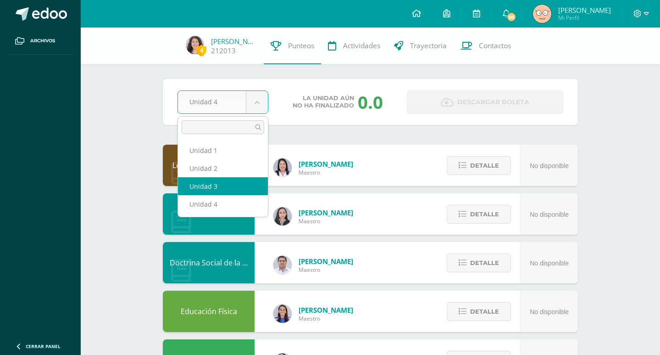
select select "Unidad 3"
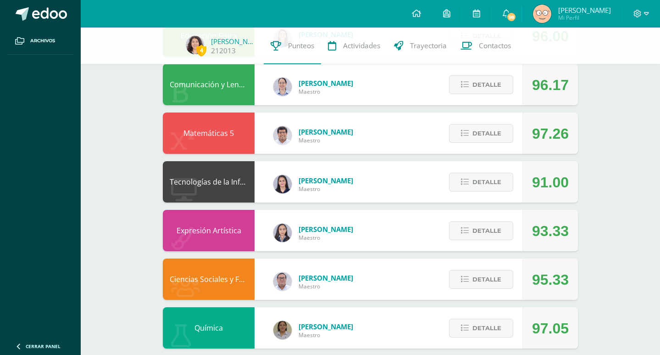
scroll to position [433, 0]
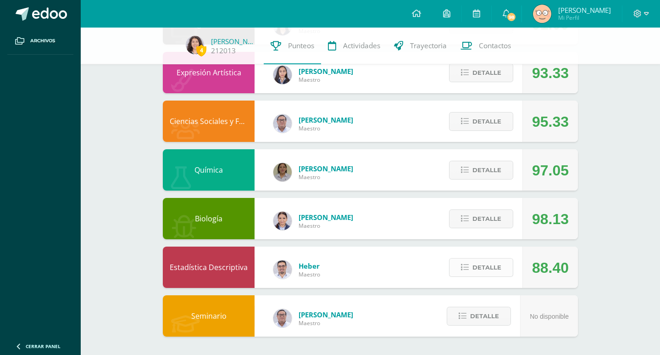
click at [490, 269] on span "Detalle" at bounding box center [487, 267] width 29 height 17
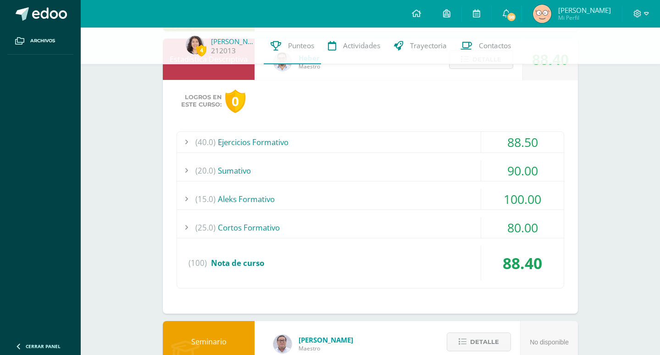
scroll to position [667, 0]
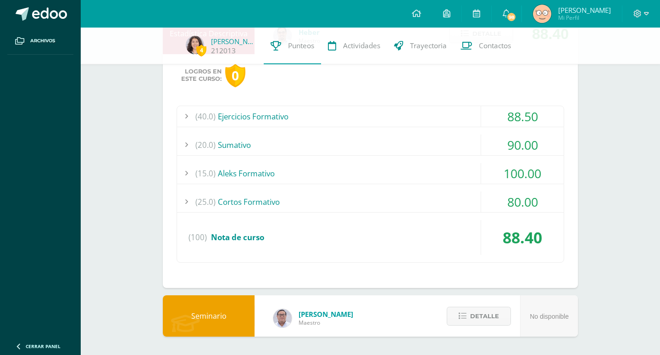
click at [408, 137] on div "(20.0) Sumativo" at bounding box center [370, 144] width 387 height 21
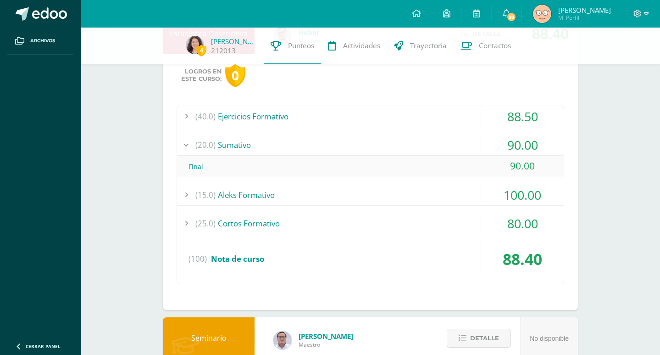
click at [408, 137] on div "(20.0) Sumativo" at bounding box center [370, 144] width 387 height 21
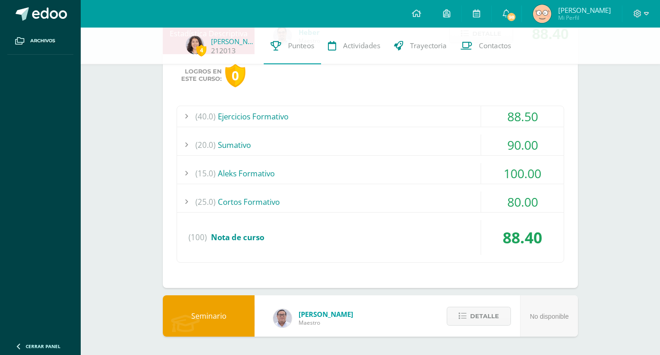
click at [386, 117] on div "(40.0) Ejercicios Formativo" at bounding box center [370, 116] width 387 height 21
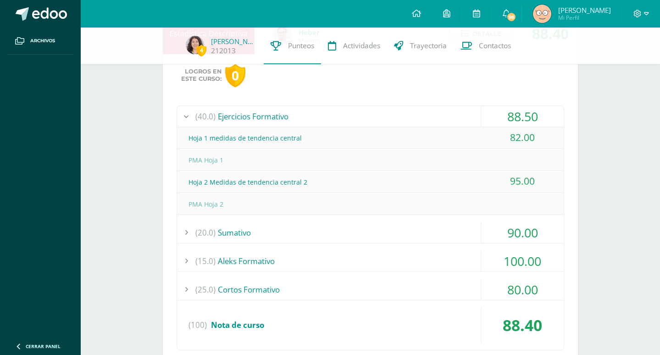
click at [386, 117] on div "(40.0) Ejercicios Formativo" at bounding box center [370, 116] width 387 height 21
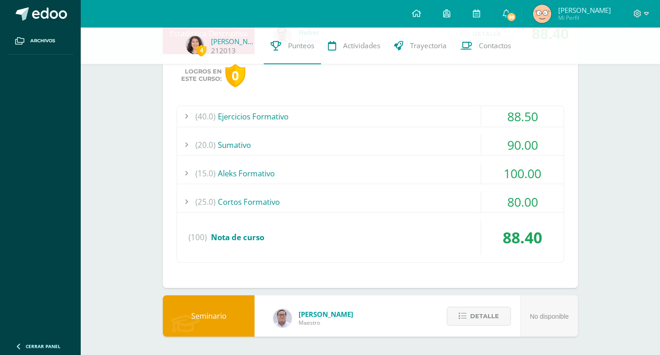
click at [378, 199] on div "(25.0) Cortos Formativo" at bounding box center [370, 201] width 387 height 21
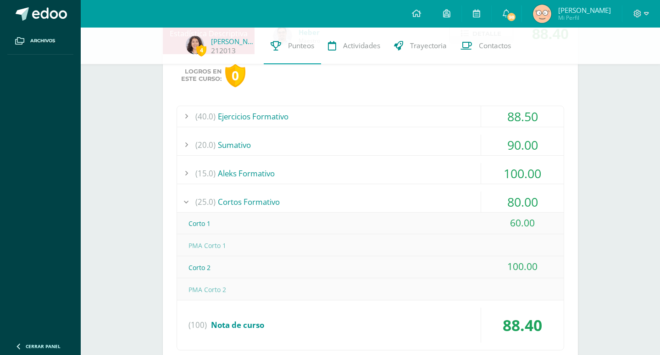
click at [378, 200] on div "(25.0) Cortos Formativo" at bounding box center [370, 201] width 387 height 21
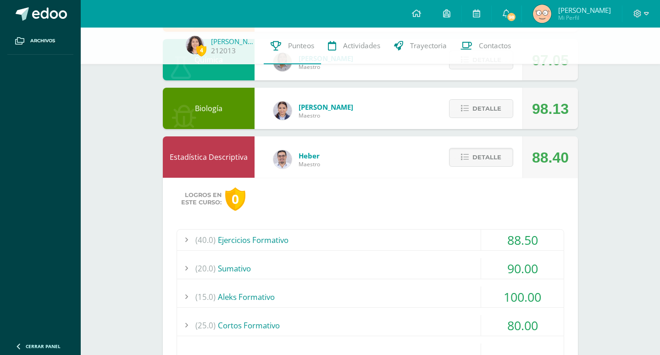
scroll to position [540, 0]
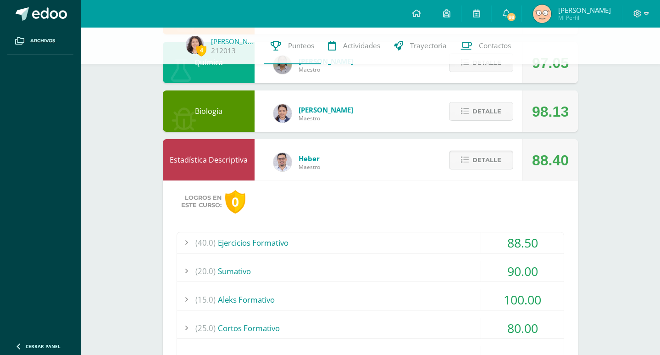
click at [475, 156] on span "Detalle" at bounding box center [487, 159] width 29 height 17
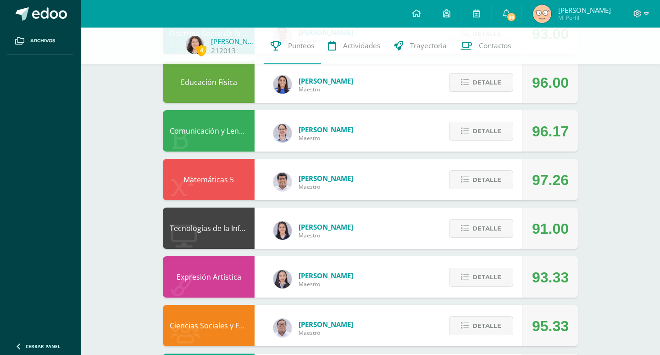
scroll to position [199, 0]
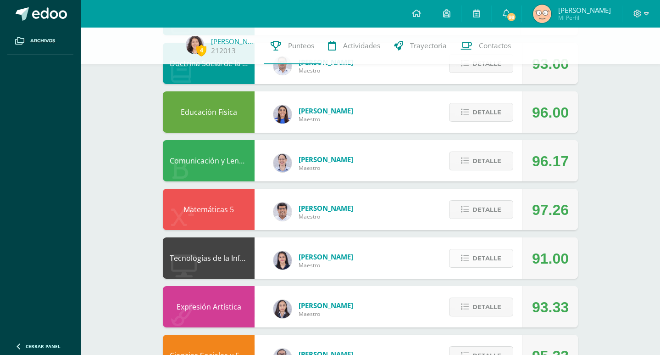
click at [474, 253] on span "Detalle" at bounding box center [487, 258] width 29 height 17
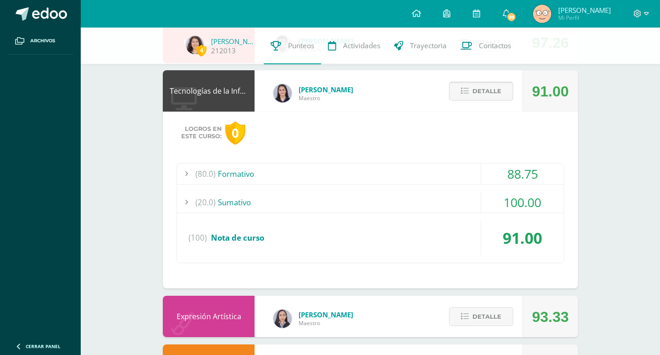
scroll to position [366, 0]
click at [430, 208] on div "(20.0) Sumativo" at bounding box center [370, 202] width 387 height 21
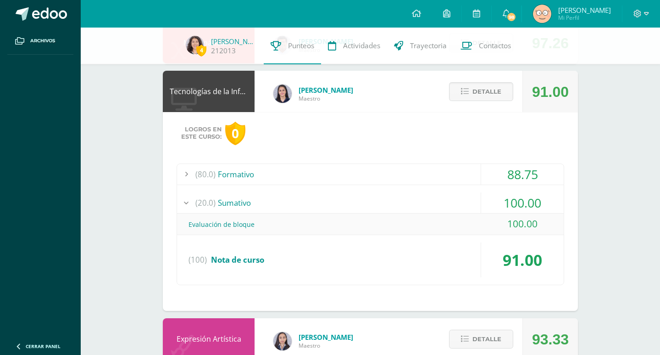
click at [430, 208] on div "(20.0) Sumativo" at bounding box center [370, 202] width 387 height 21
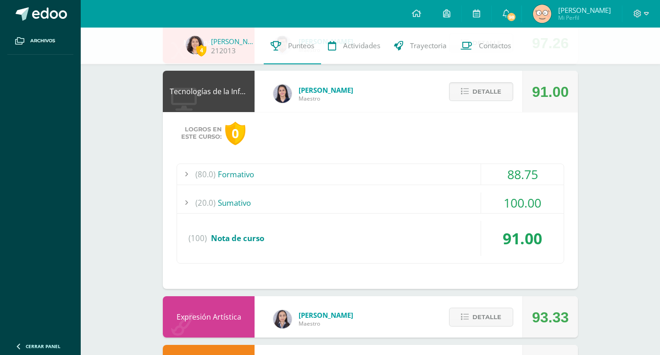
click at [443, 161] on div "Logros en este curso: 0 (80.0) Formativo 88.75 Formativa 1 - CSS (100)" at bounding box center [370, 200] width 415 height 177
click at [452, 168] on div "(80.0) Formativo" at bounding box center [370, 174] width 387 height 21
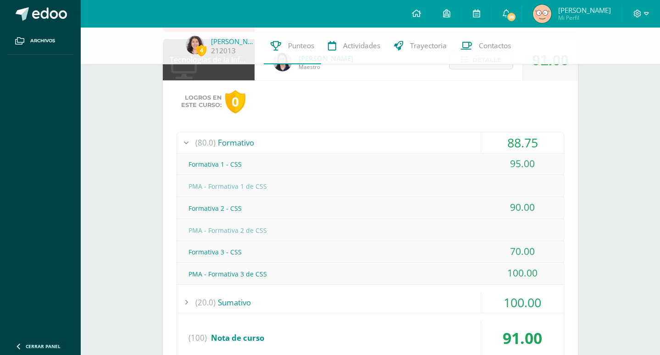
scroll to position [398, 0]
click at [461, 143] on div "(80.0) Formativo" at bounding box center [370, 142] width 387 height 21
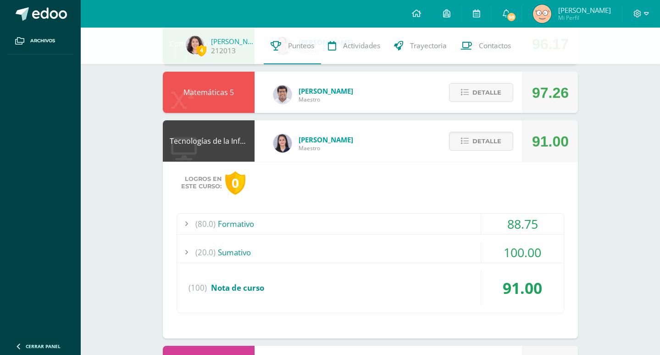
scroll to position [306, 0]
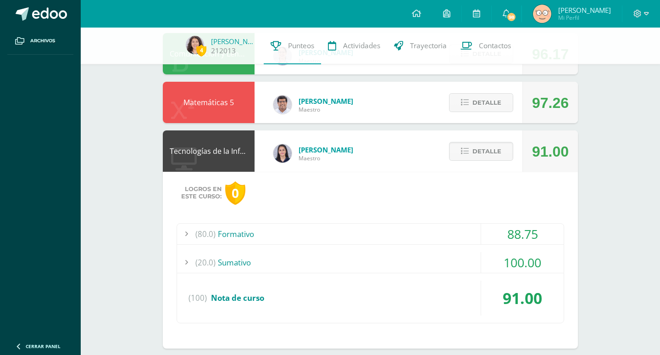
click at [484, 141] on div "Detalle" at bounding box center [478, 150] width 87 height 41
click at [486, 157] on span "Detalle" at bounding box center [487, 151] width 29 height 17
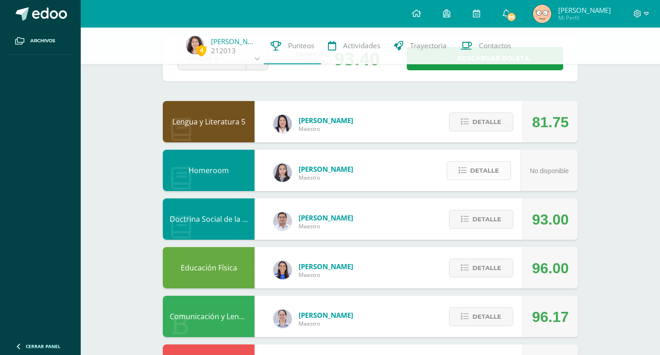
scroll to position [49, 0]
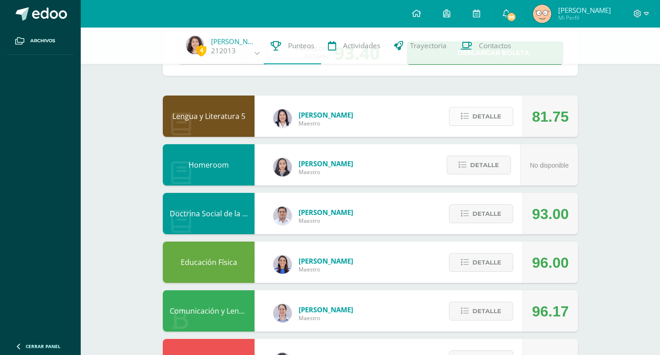
click at [476, 117] on span "Detalle" at bounding box center [487, 116] width 29 height 17
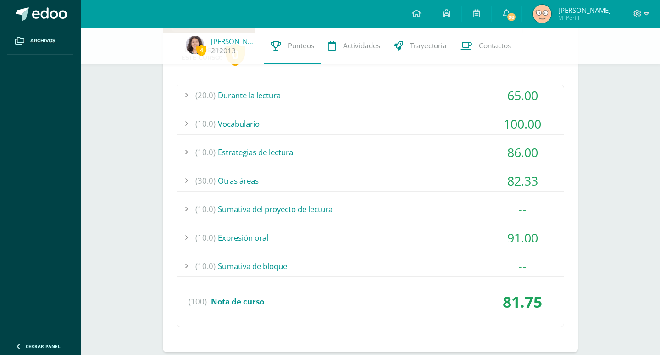
scroll to position [155, 0]
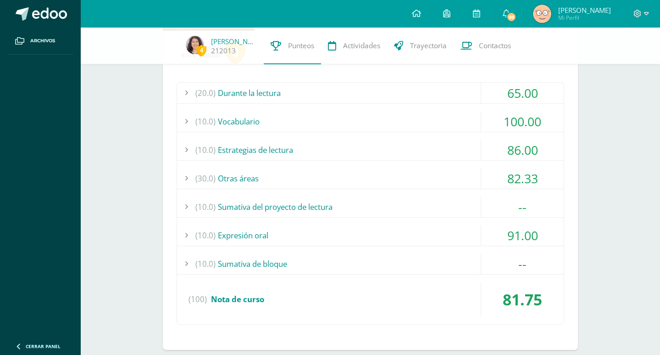
click at [446, 198] on div "(10.0) Sumativa del proyecto de lectura" at bounding box center [370, 206] width 387 height 21
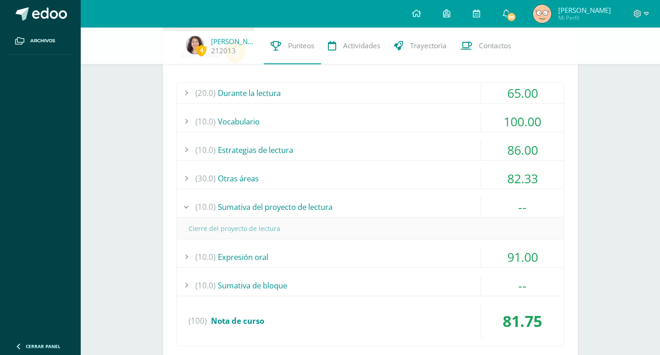
click at [453, 184] on div "(30.0) Otras áreas" at bounding box center [370, 178] width 387 height 21
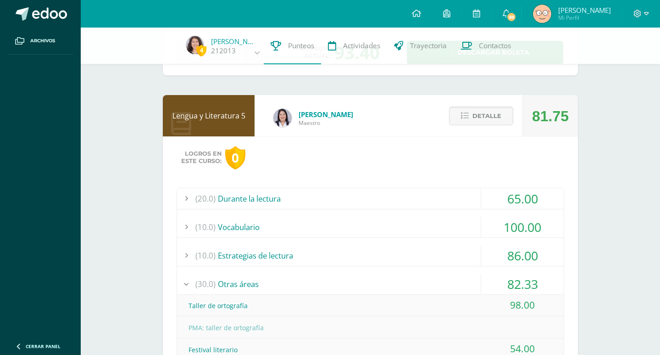
scroll to position [0, 0]
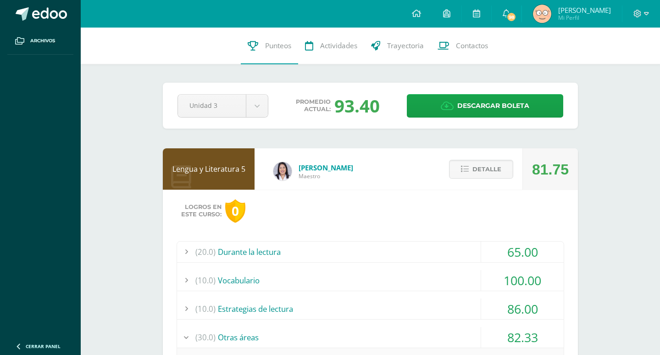
click at [323, 253] on div "(20.0) Durante la lectura" at bounding box center [370, 251] width 387 height 21
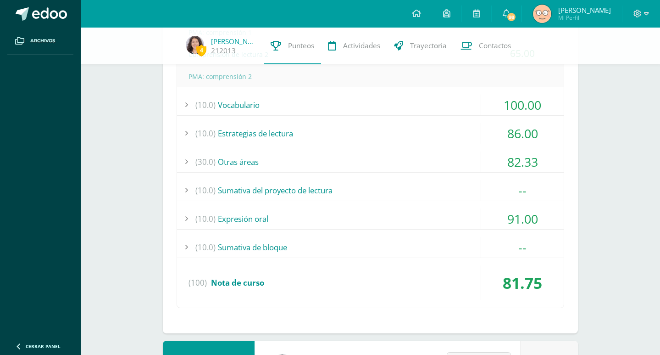
scroll to position [262, 0]
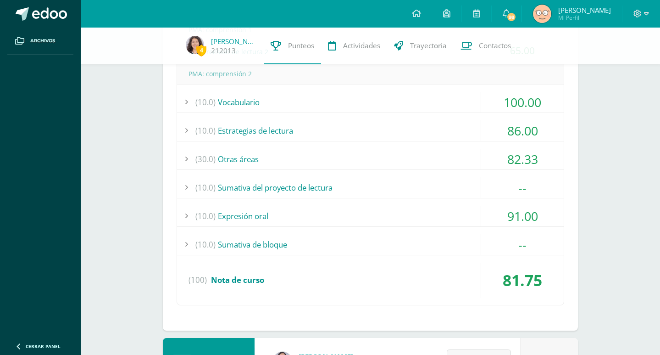
click at [273, 193] on div "(10.0) Sumativa del proyecto de lectura" at bounding box center [370, 187] width 387 height 21
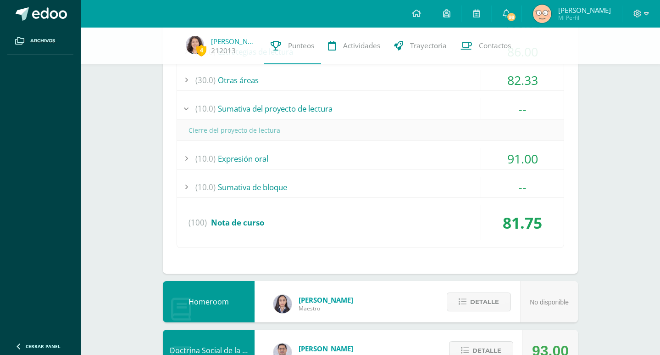
scroll to position [248, 0]
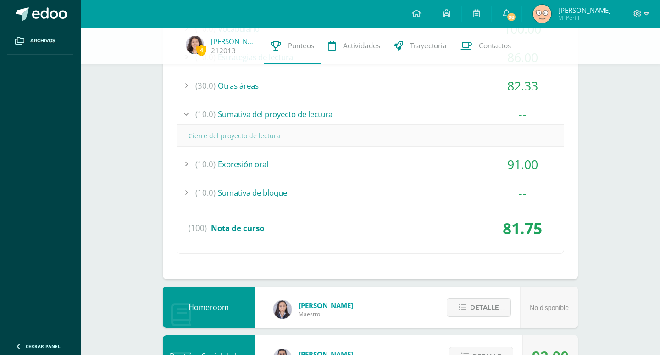
click at [298, 187] on div "(10.0) Sumativa de bloque" at bounding box center [370, 192] width 387 height 21
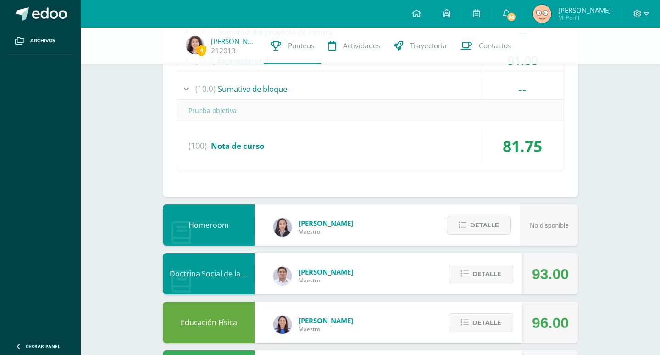
scroll to position [0, 0]
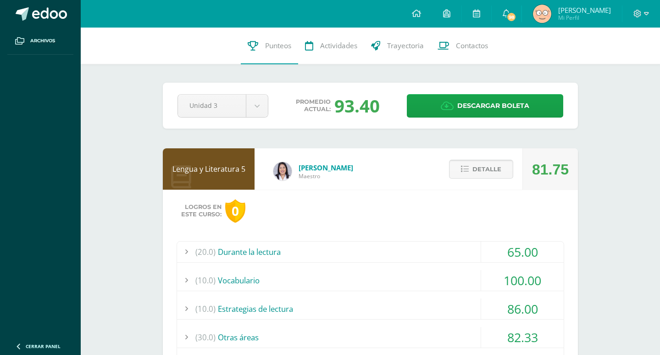
click at [509, 167] on button "Detalle" at bounding box center [481, 169] width 64 height 19
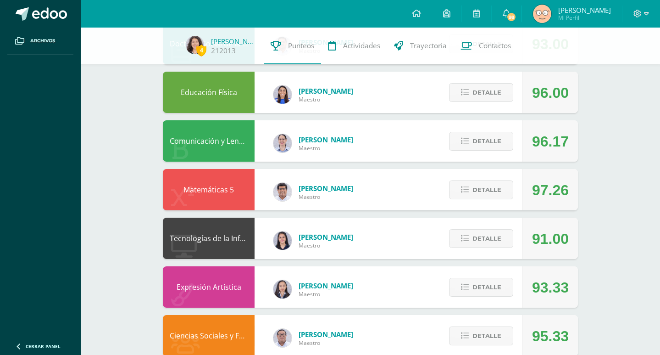
scroll to position [433, 0]
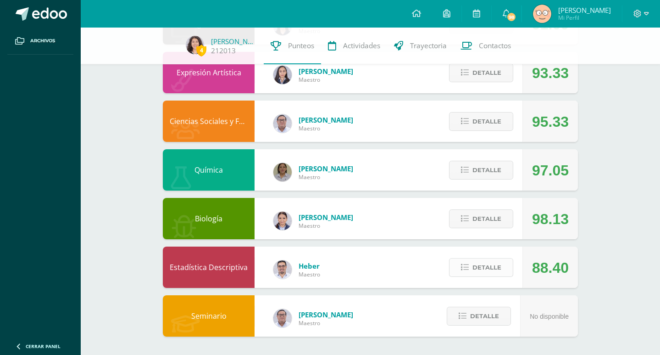
click at [493, 269] on span "Detalle" at bounding box center [487, 267] width 29 height 17
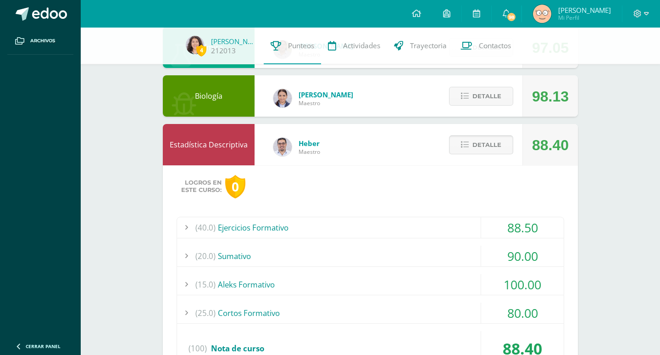
click at [491, 148] on span "Detalle" at bounding box center [487, 144] width 29 height 17
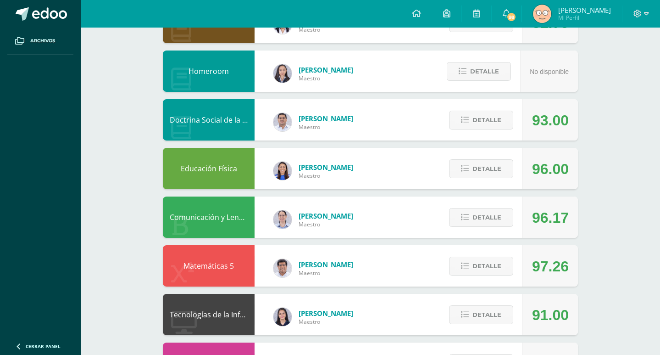
scroll to position [0, 0]
